Goal: Task Accomplishment & Management: Manage account settings

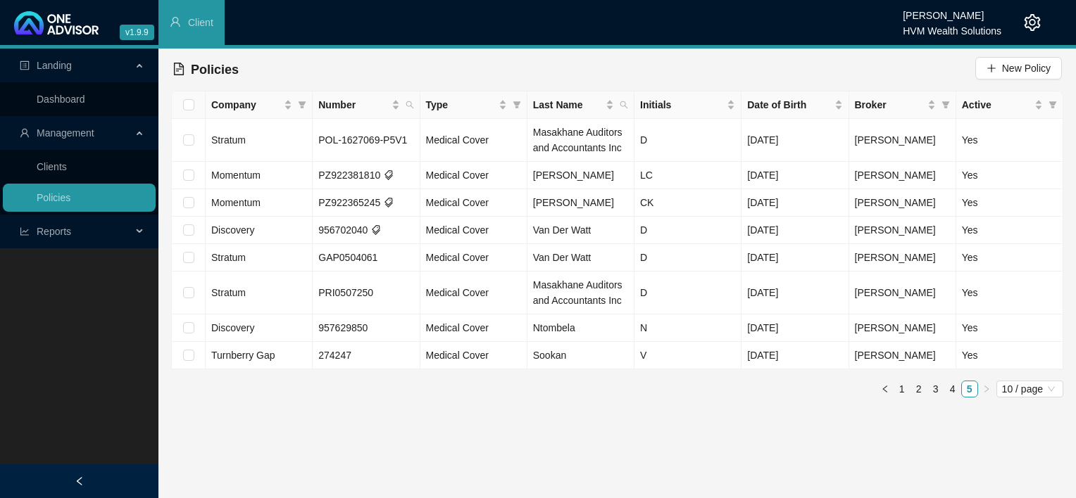
click at [501, 448] on main "Landing Dashboard Management Clients Policies Reports New Business Register Pol…" at bounding box center [538, 274] width 1076 height 450
click at [336, 431] on main "Landing Dashboard Management Clients Policies Reports New Business Register Pol…" at bounding box center [538, 274] width 1076 height 450
click at [1035, 25] on icon "setting" at bounding box center [1032, 22] width 17 height 17
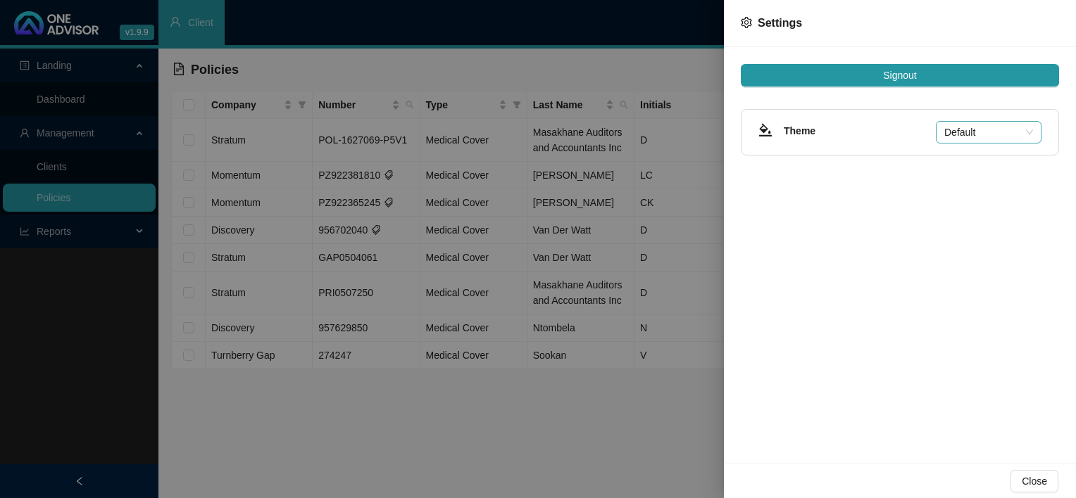
click at [941, 134] on div "Default" at bounding box center [989, 132] width 106 height 23
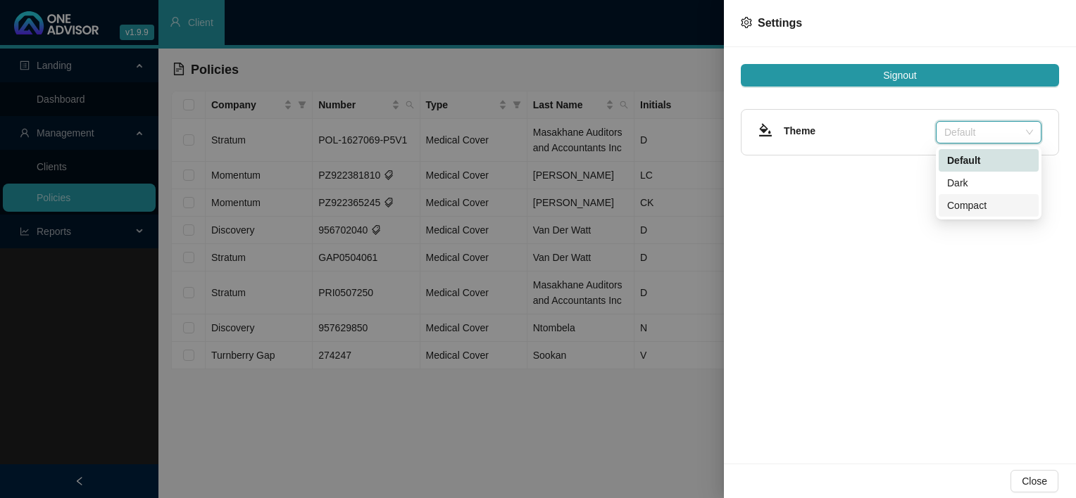
click at [959, 215] on div "Compact" at bounding box center [989, 205] width 100 height 23
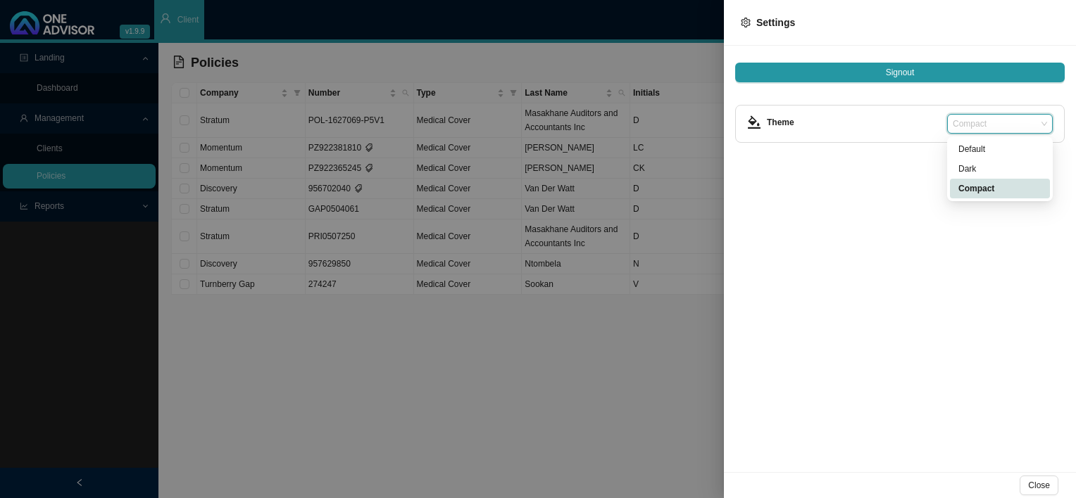
click at [969, 127] on span "Compact" at bounding box center [1000, 124] width 94 height 18
click at [969, 152] on div "Default" at bounding box center [999, 149] width 83 height 14
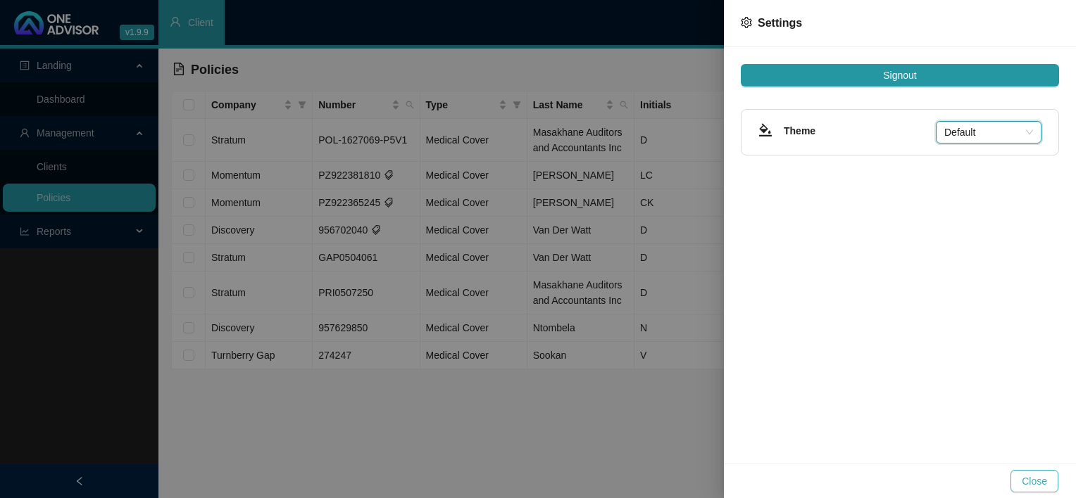
click at [1038, 471] on button "Close" at bounding box center [1034, 481] width 48 height 23
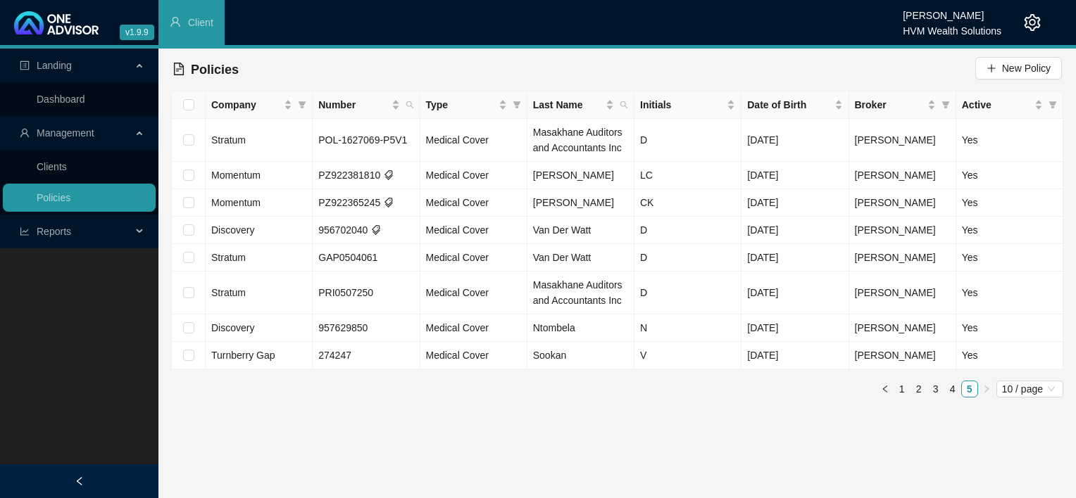
click at [1028, 24] on icon "setting" at bounding box center [1032, 22] width 17 height 17
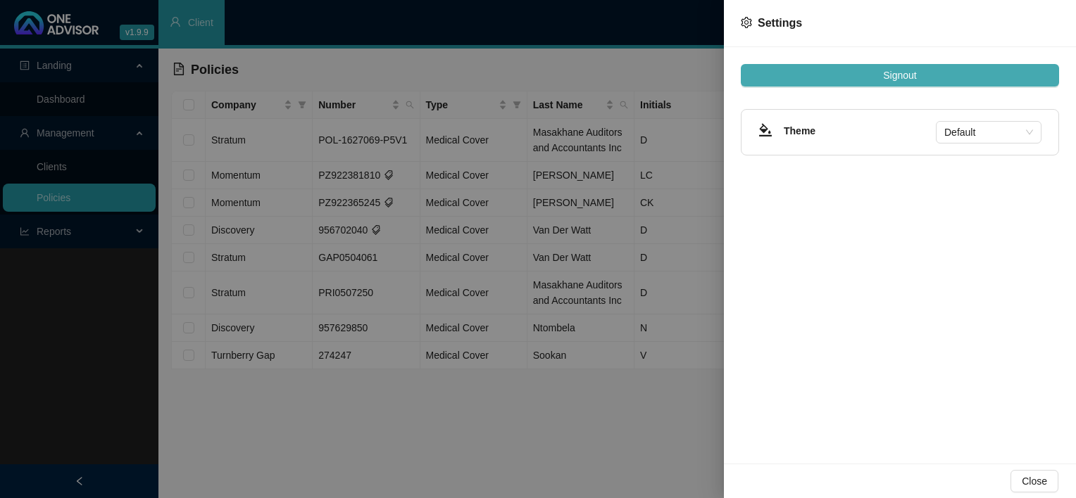
click at [893, 77] on span "Signout" at bounding box center [899, 75] width 33 height 15
